Goal: Entertainment & Leisure: Consume media (video, audio)

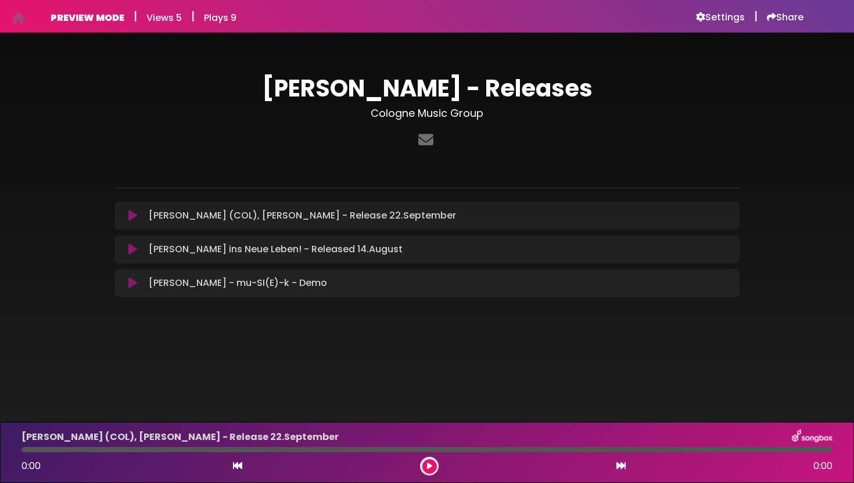
click at [127, 280] on button at bounding box center [132, 283] width 23 height 12
click at [134, 281] on icon at bounding box center [132, 283] width 9 height 12
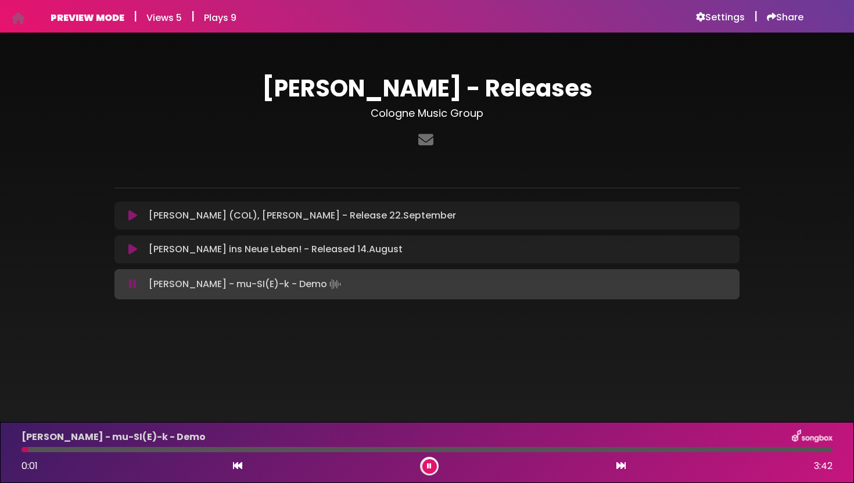
click at [382, 163] on p at bounding box center [426, 168] width 625 height 14
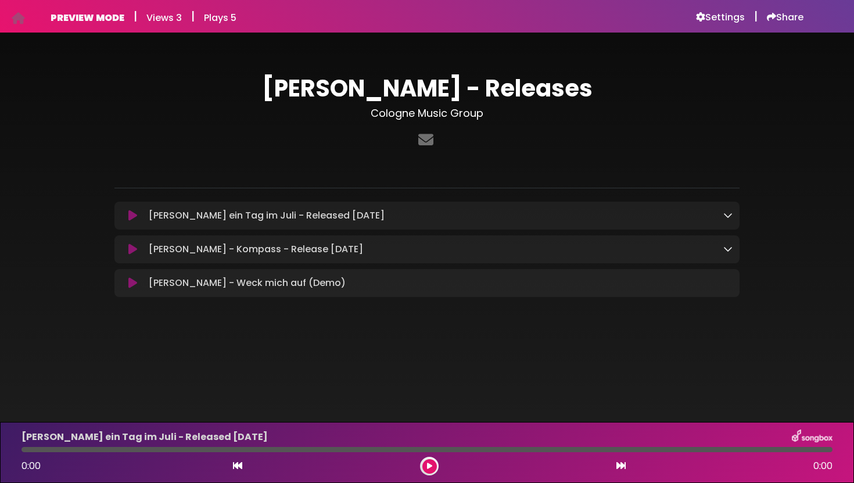
click at [135, 284] on icon at bounding box center [132, 283] width 9 height 12
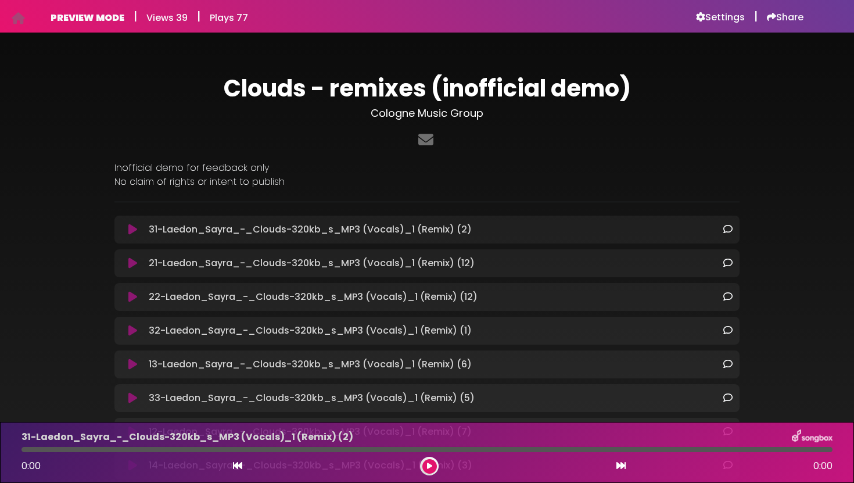
click at [138, 231] on button at bounding box center [132, 230] width 23 height 12
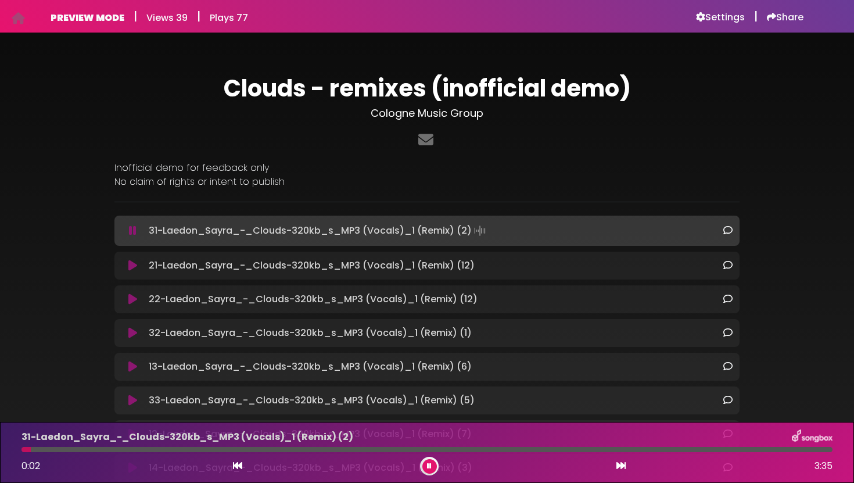
click at [133, 265] on icon at bounding box center [132, 266] width 9 height 12
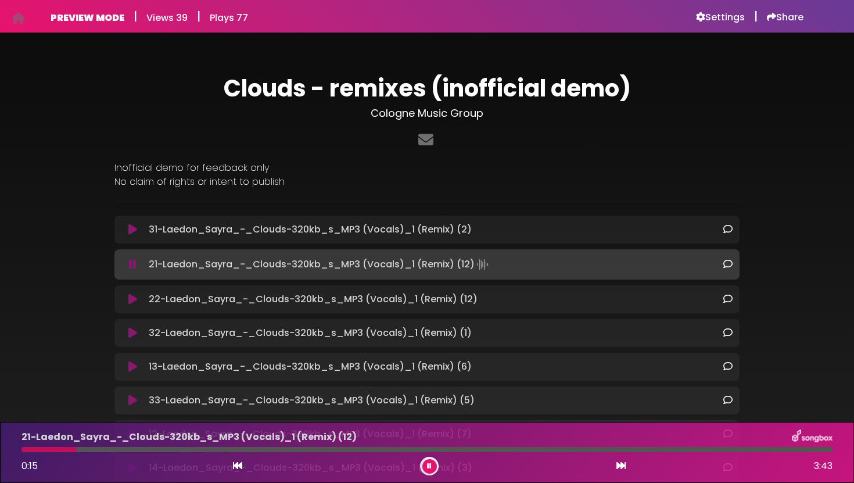
click at [130, 300] on icon at bounding box center [132, 299] width 9 height 12
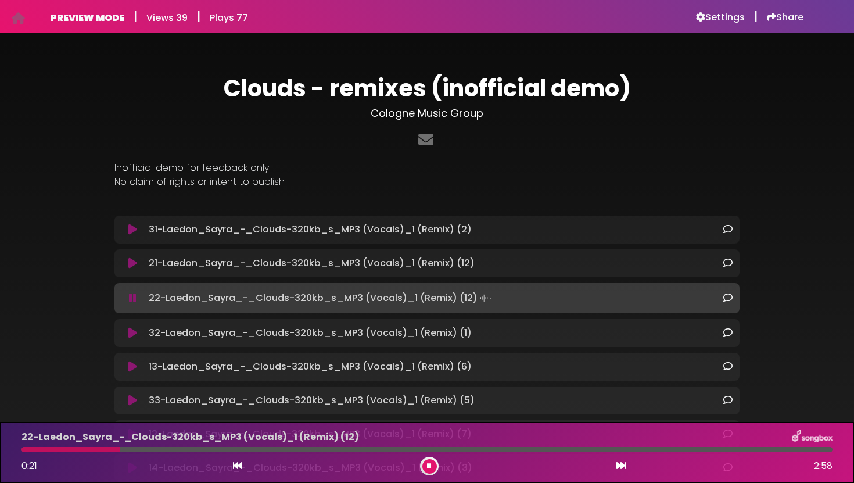
click at [131, 332] on icon at bounding box center [132, 333] width 9 height 12
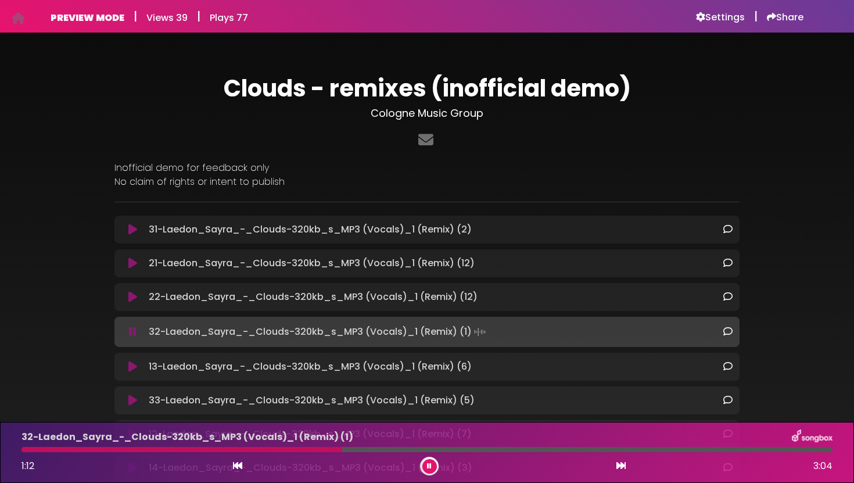
click at [135, 365] on icon at bounding box center [132, 367] width 9 height 12
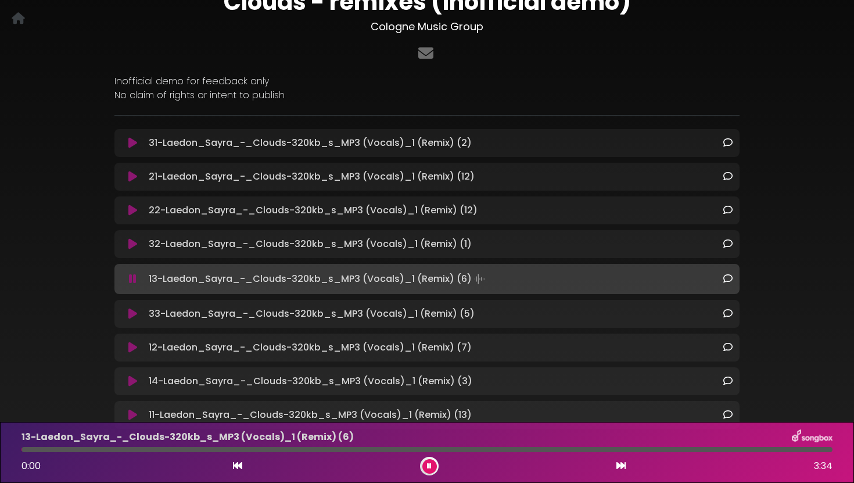
scroll to position [89, 0]
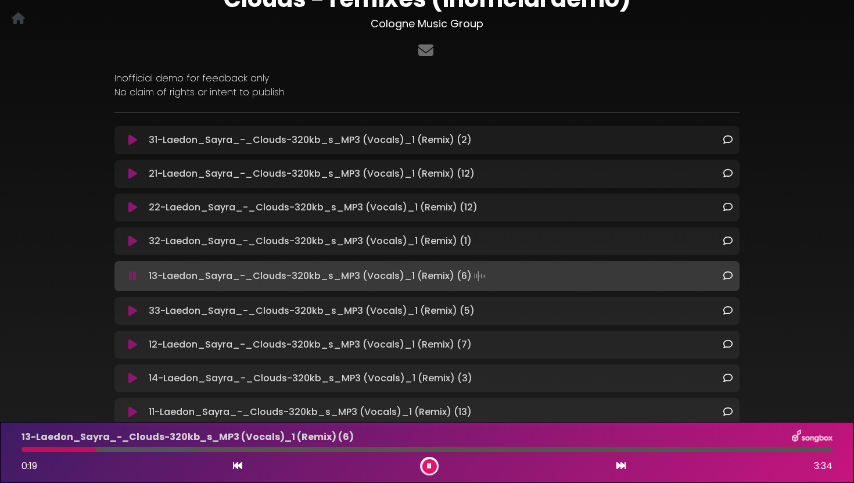
click at [133, 312] on icon at bounding box center [132, 311] width 9 height 12
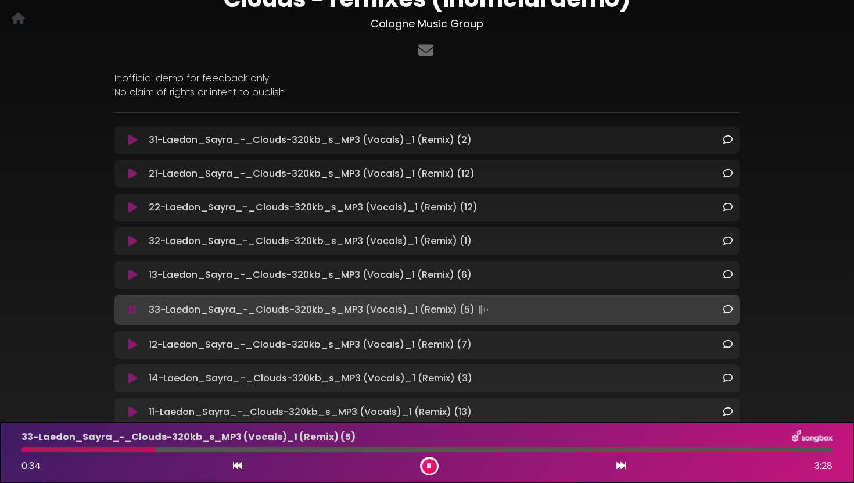
click at [444, 449] on div at bounding box center [426, 449] width 811 height 5
click at [131, 344] on icon at bounding box center [132, 345] width 9 height 12
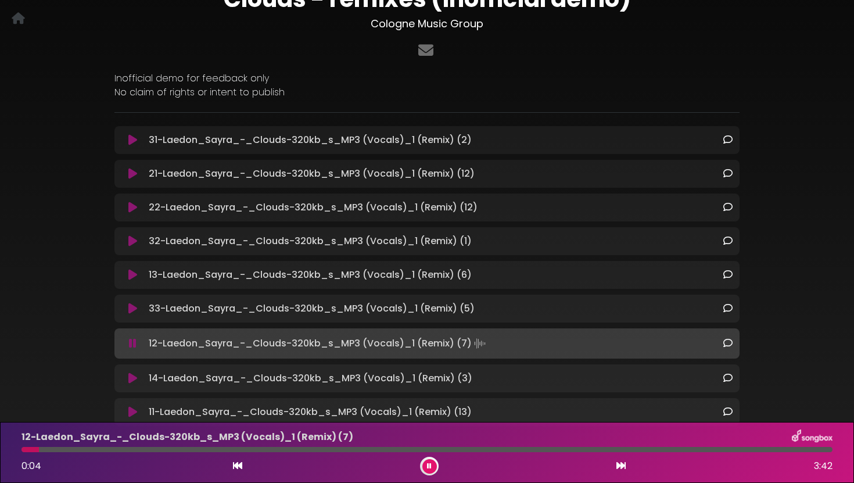
click at [286, 447] on div at bounding box center [426, 449] width 811 height 5
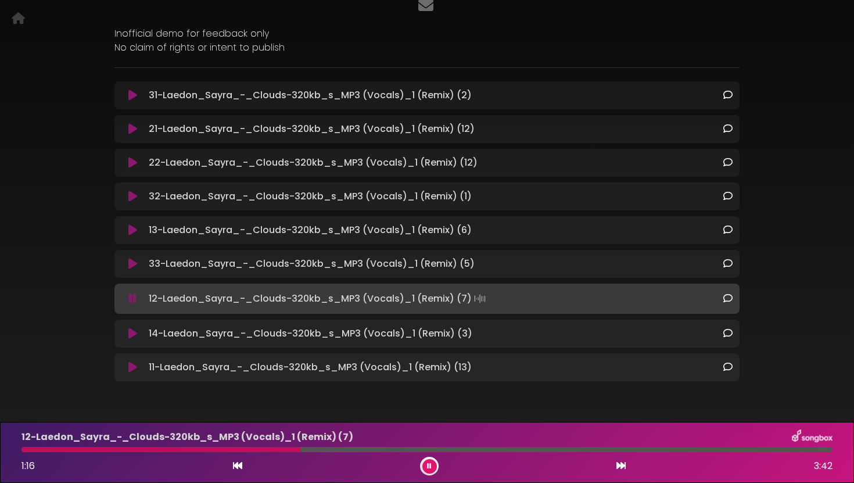
scroll to position [148, 0]
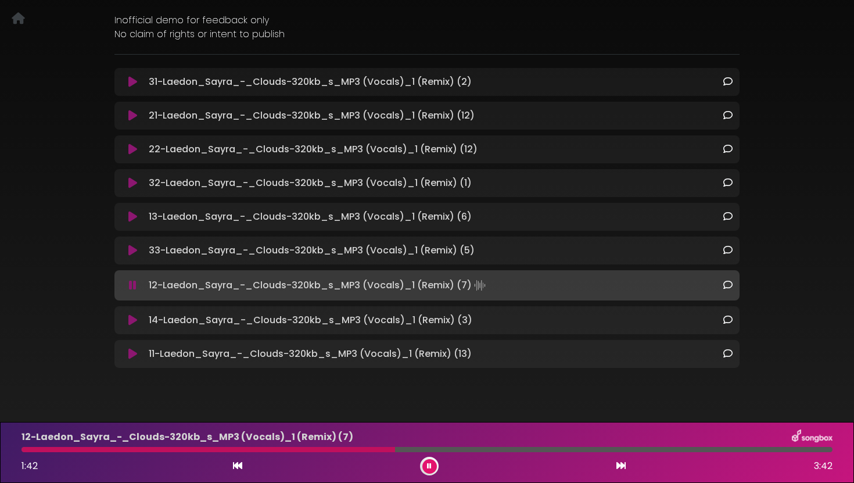
click at [128, 322] on icon at bounding box center [132, 320] width 9 height 12
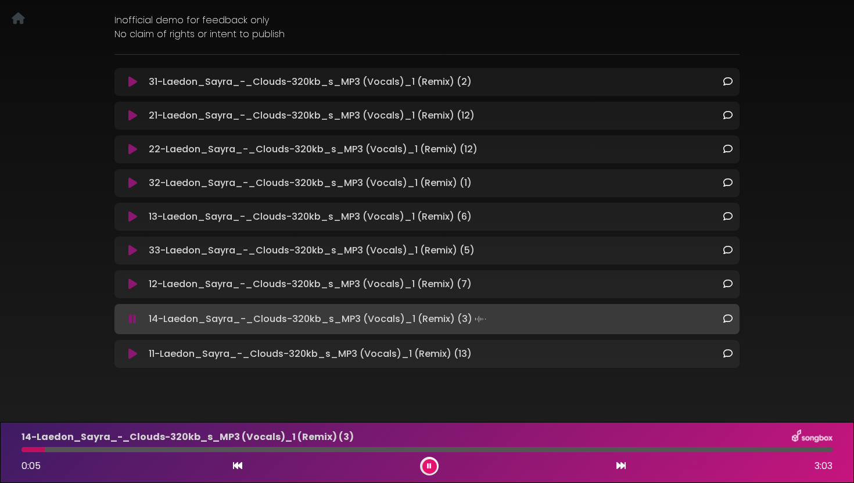
click at [125, 354] on button at bounding box center [132, 354] width 23 height 12
click at [134, 353] on icon at bounding box center [132, 354] width 9 height 12
